Goal: Task Accomplishment & Management: Manage account settings

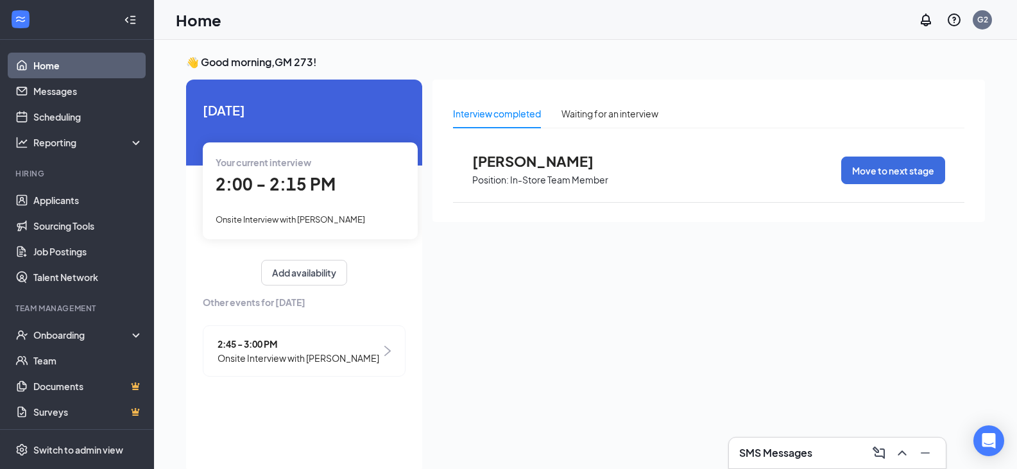
click at [322, 222] on span "Onsite Interview with [PERSON_NAME]" at bounding box center [291, 219] width 150 height 10
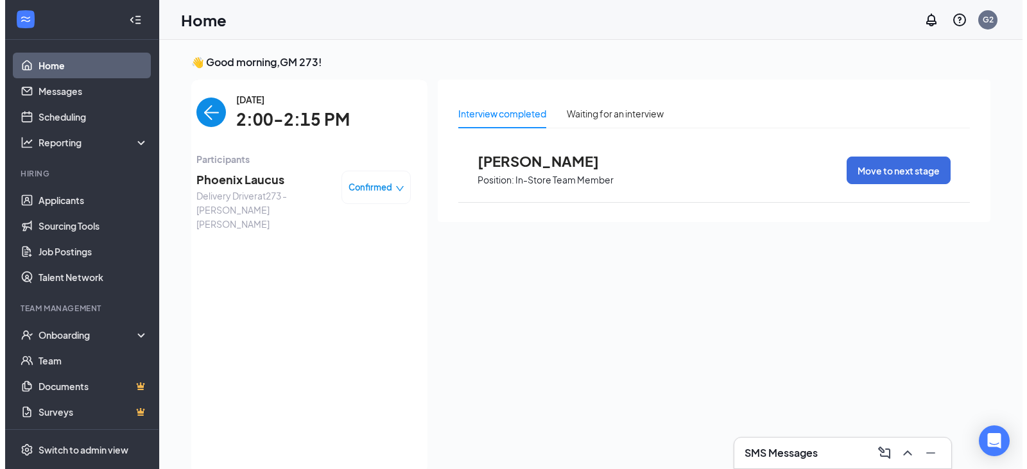
scroll to position [5, 0]
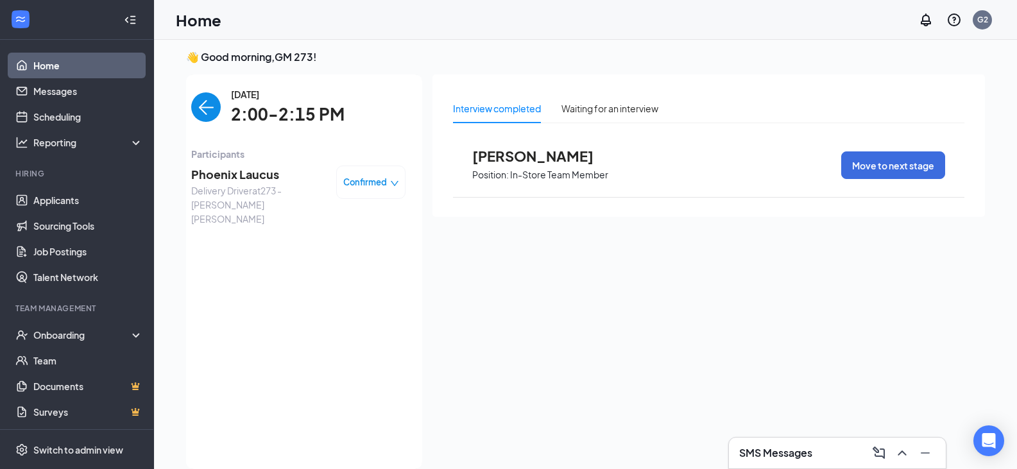
click at [259, 173] on span "Phoenix Laucus" at bounding box center [258, 175] width 135 height 18
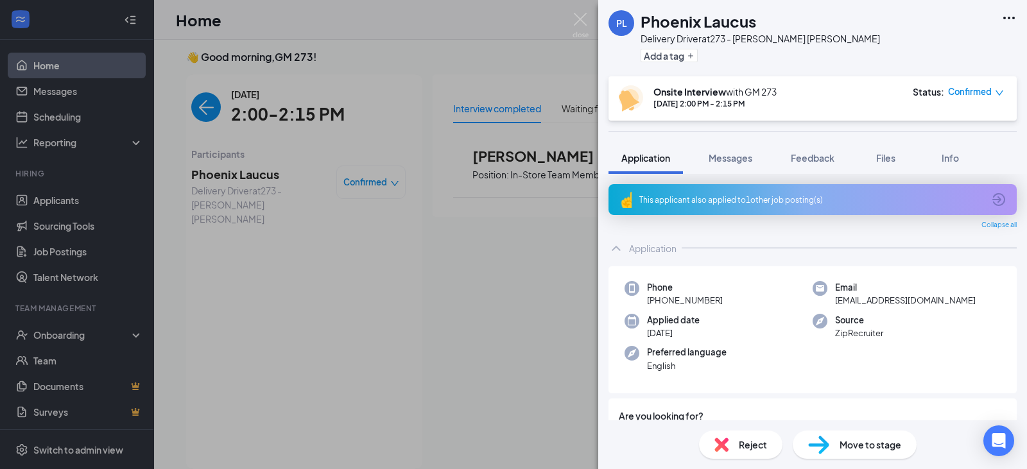
click at [783, 195] on div "This applicant also applied to 1 other job posting(s)" at bounding box center [811, 199] width 344 height 11
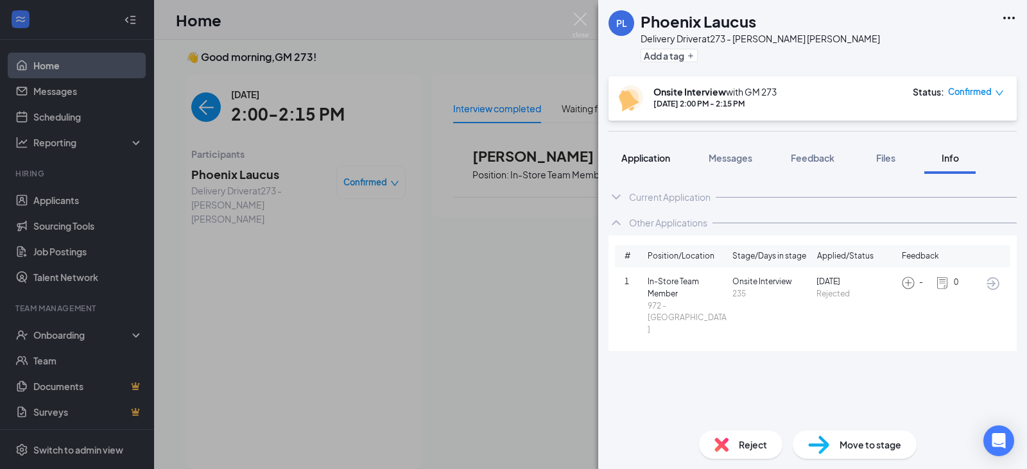
click at [669, 160] on span "Application" at bounding box center [645, 158] width 49 height 12
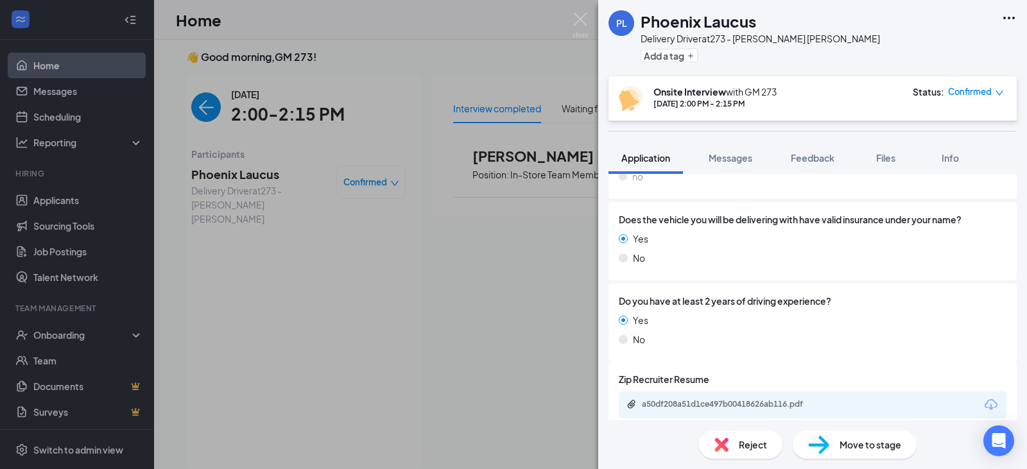
scroll to position [872, 0]
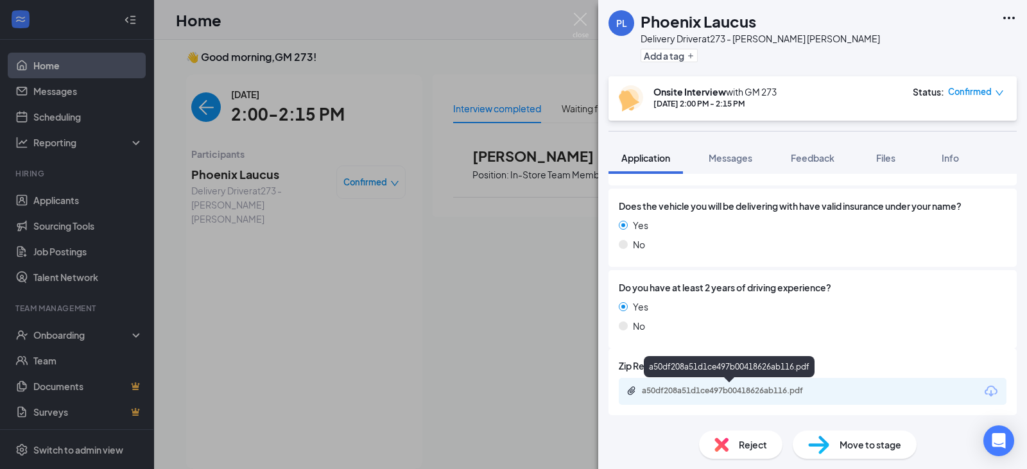
click at [748, 393] on div "a50df208a51d1ce497b00418626ab116.pdf" at bounding box center [732, 391] width 180 height 10
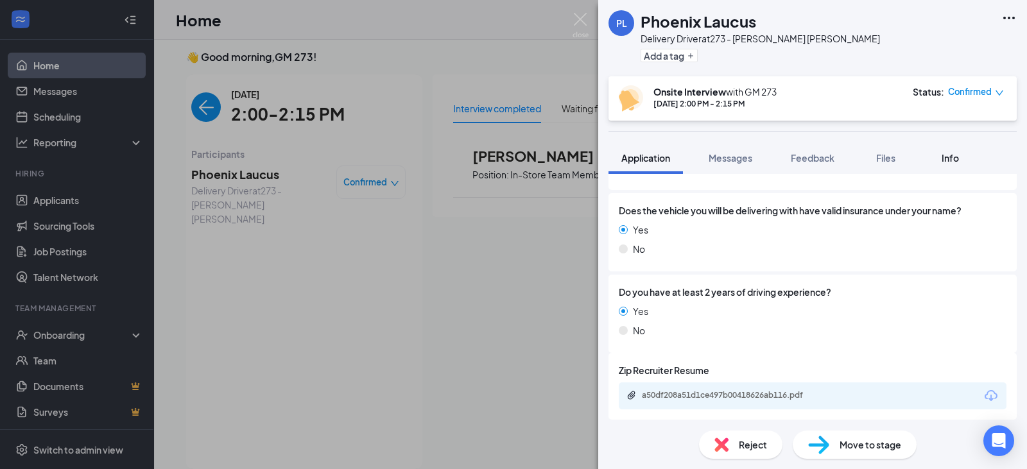
click at [937, 155] on button "Info" at bounding box center [949, 158] width 51 height 32
